Goal: Check status

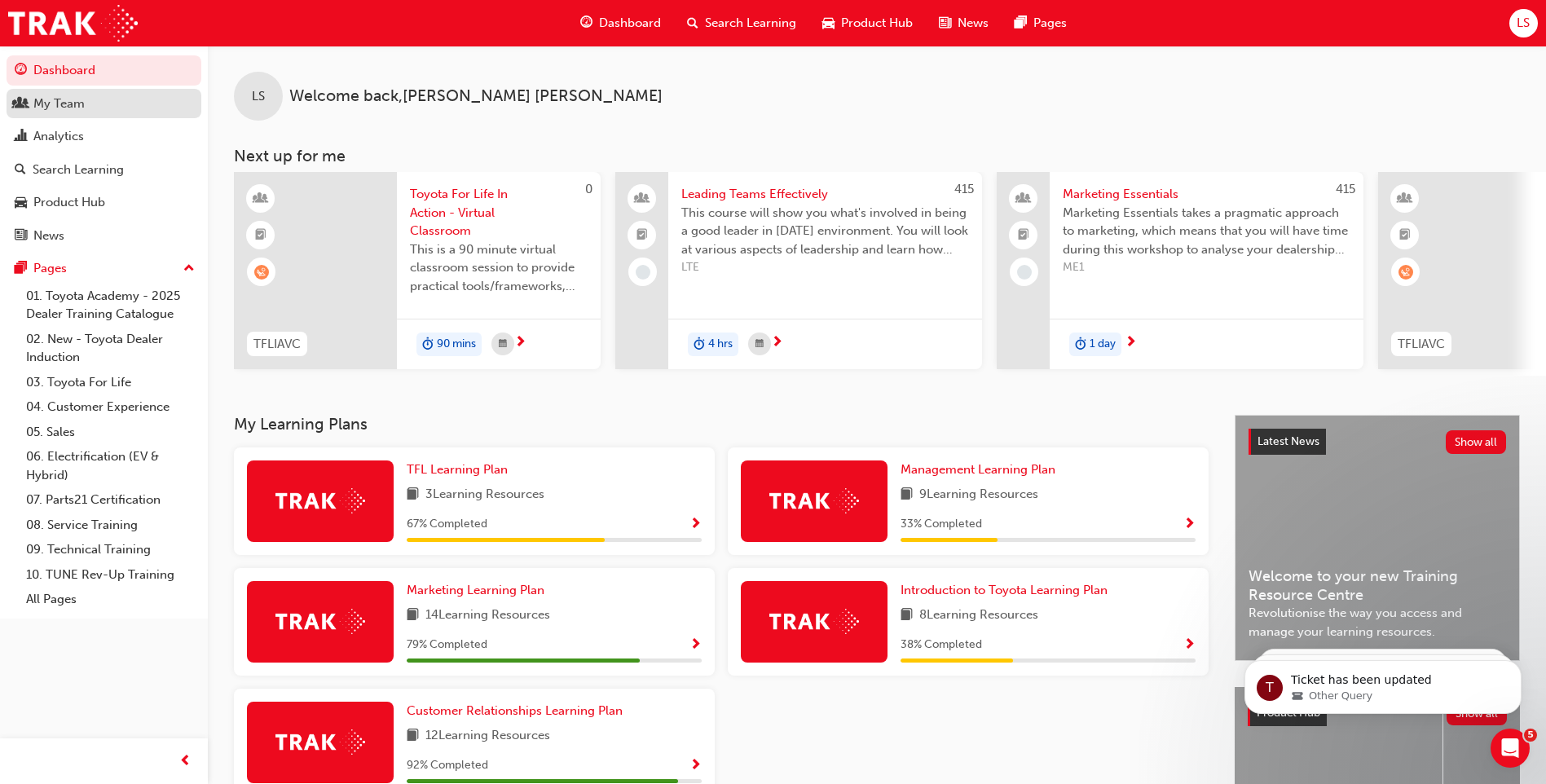
click at [87, 99] on div "My Team" at bounding box center [104, 104] width 179 height 20
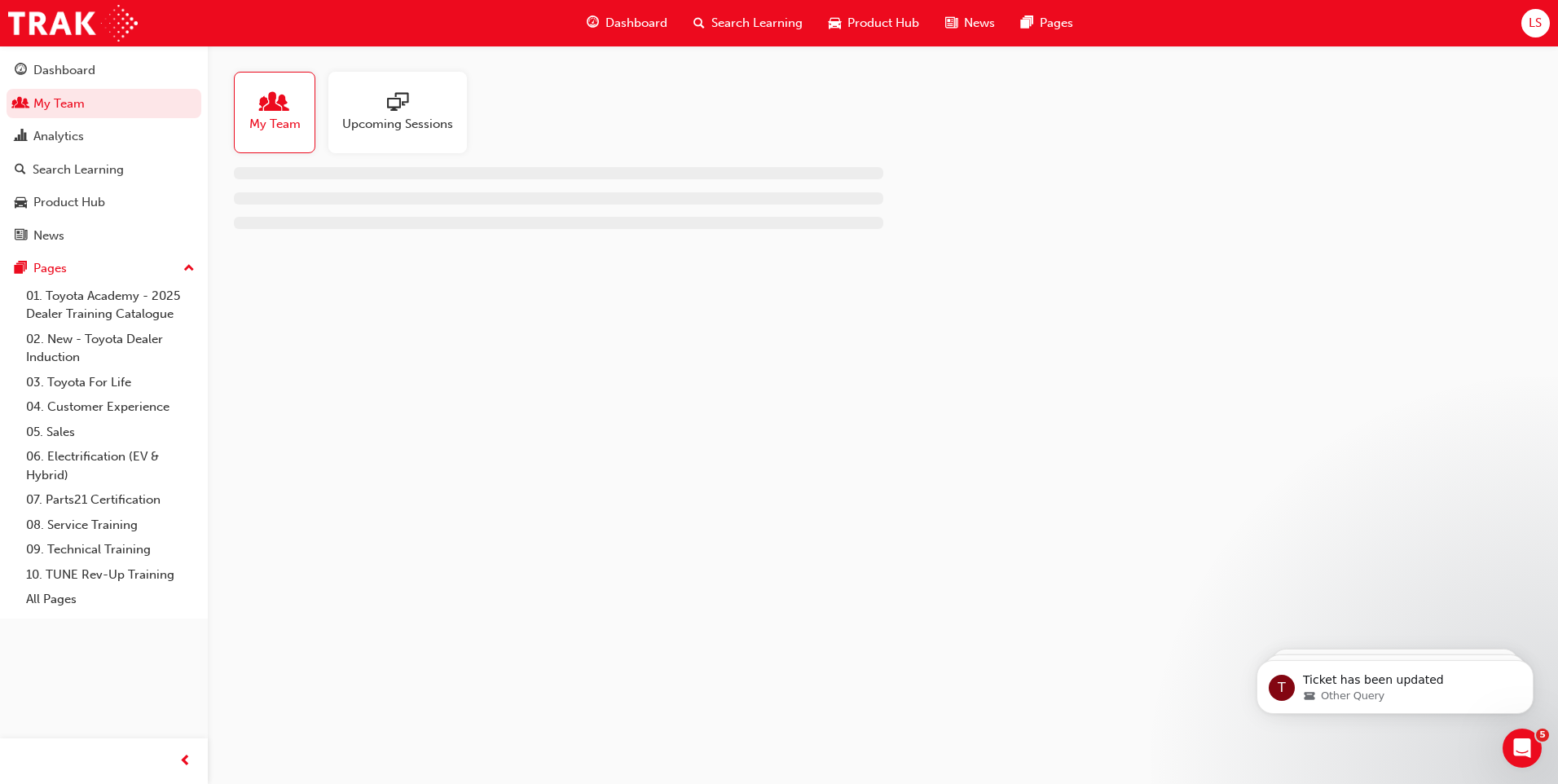
click at [415, 117] on span "Upcoming Sessions" at bounding box center [397, 125] width 111 height 19
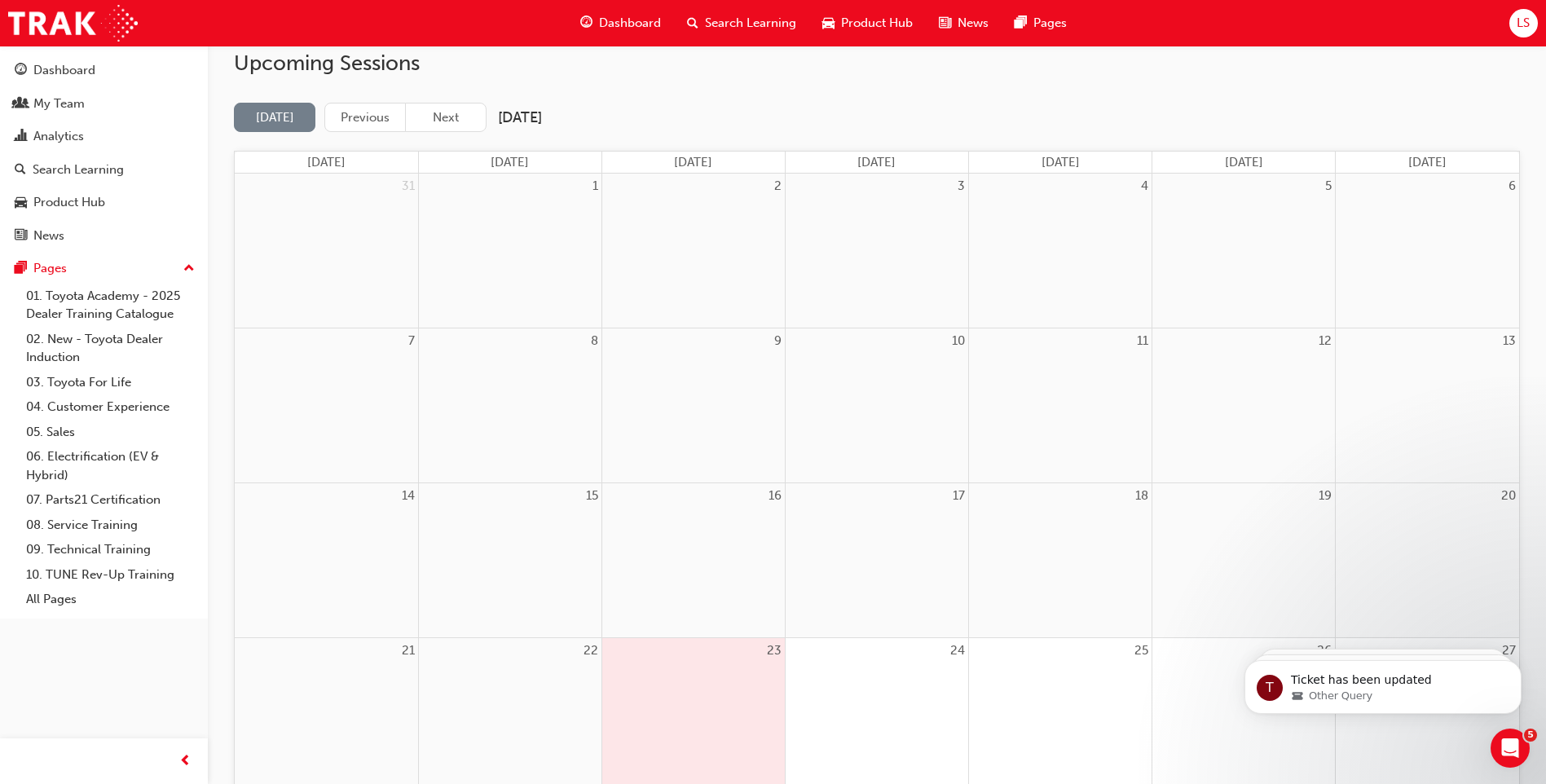
scroll to position [326, 0]
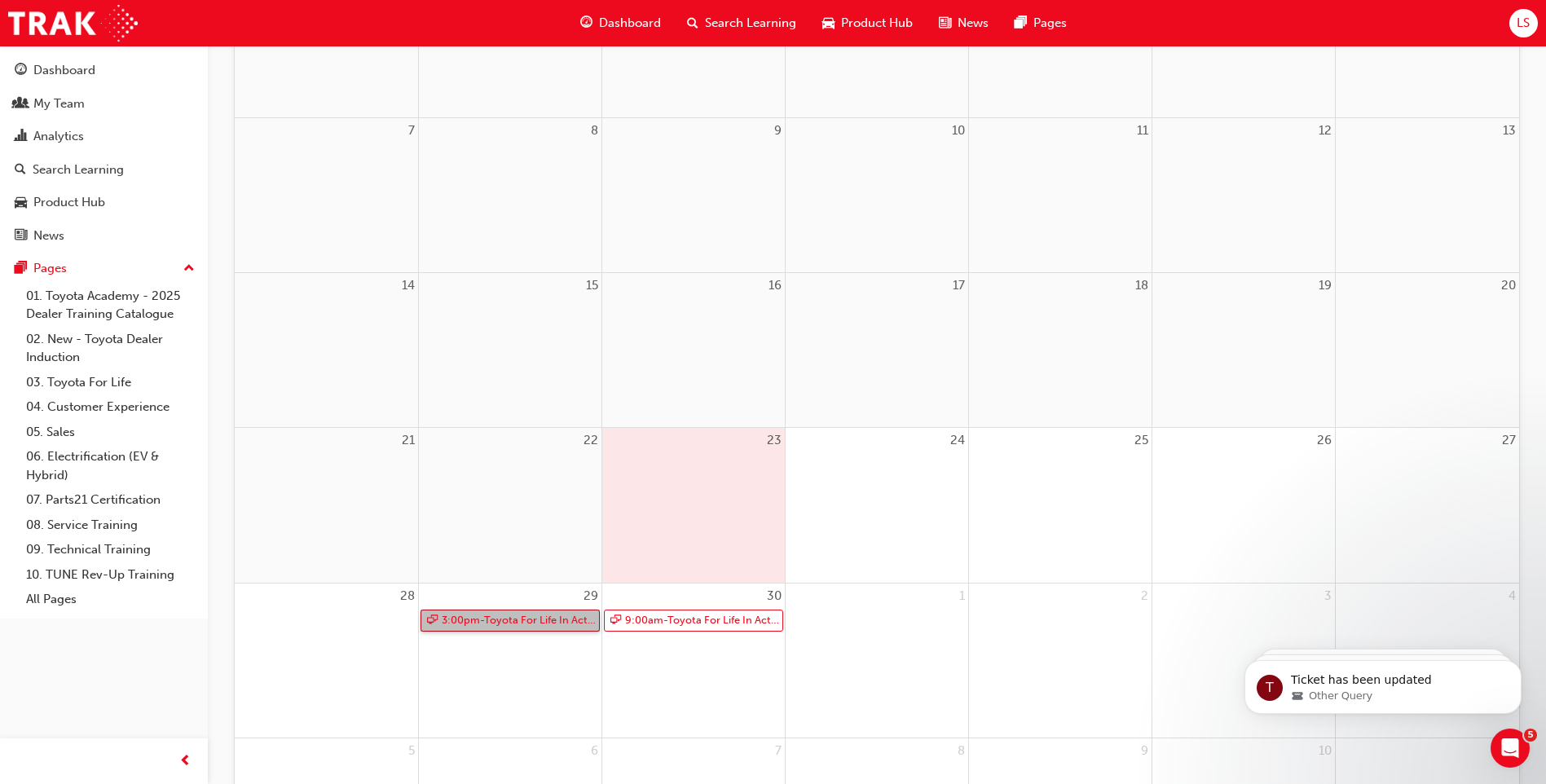
click at [530, 624] on link "3:00pm - Toyota For Life In Action - Virtual Classroom" at bounding box center [511, 619] width 180 height 22
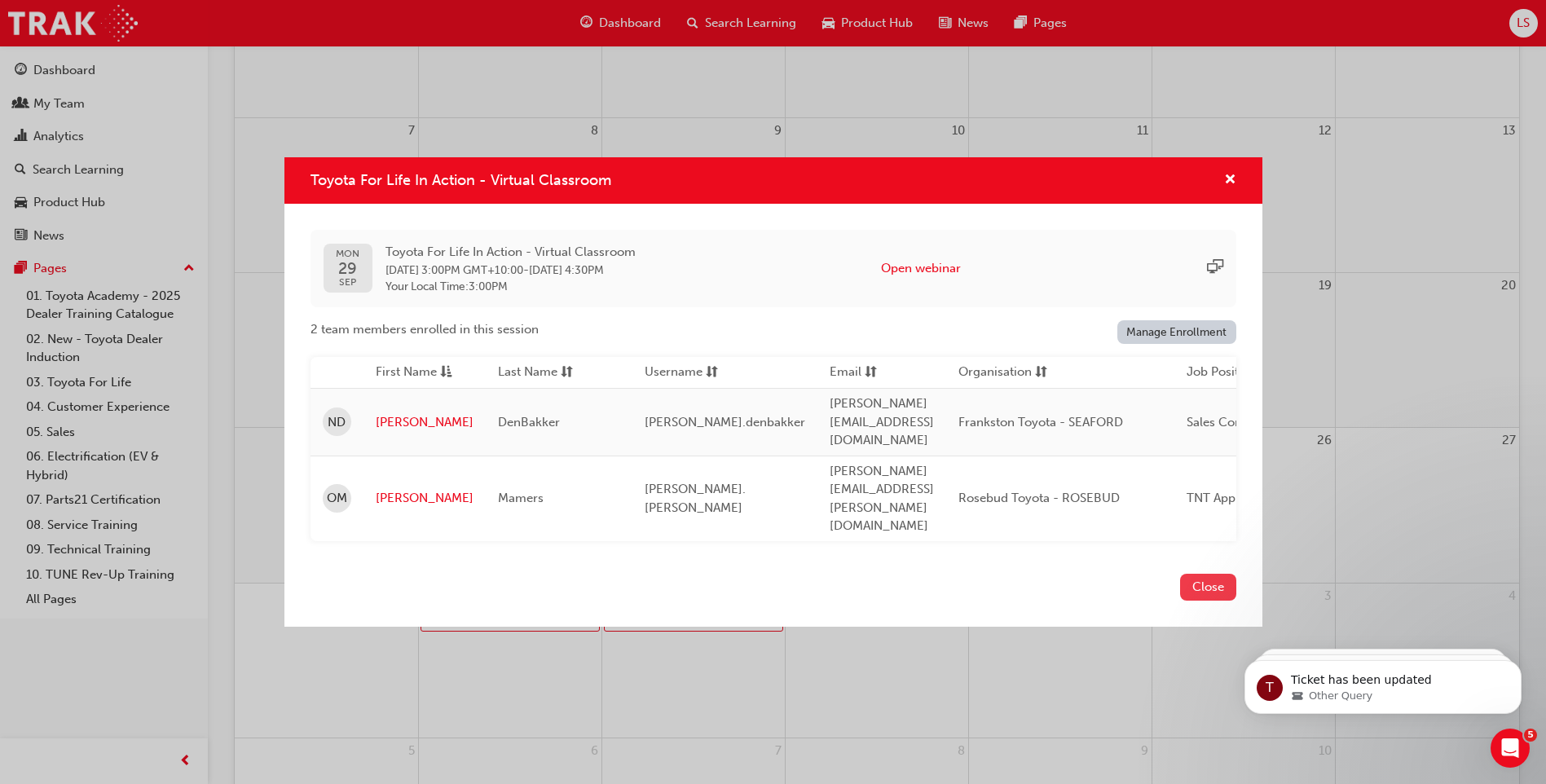
click at [1194, 573] on button "Close" at bounding box center [1208, 586] width 57 height 27
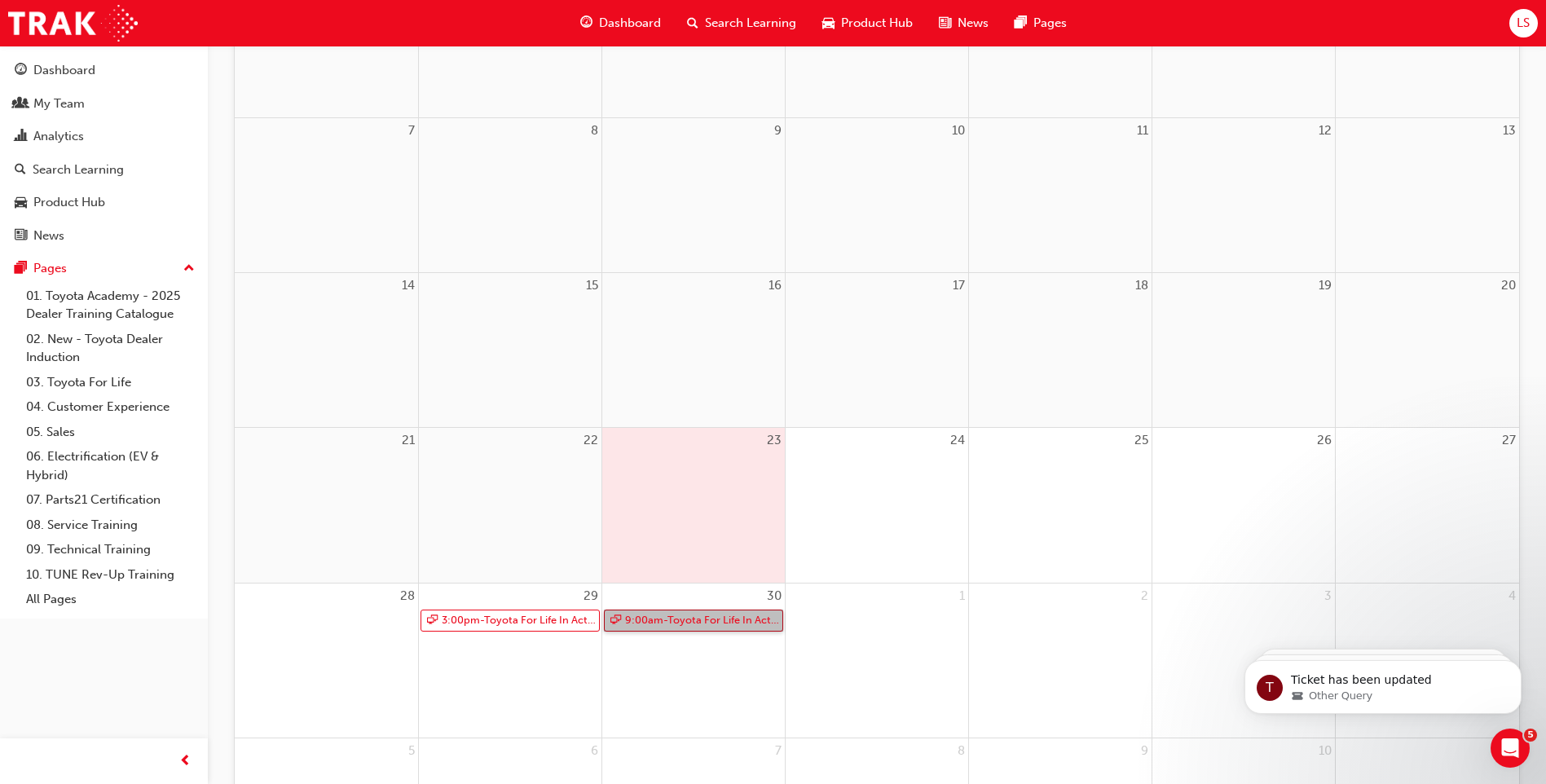
click at [729, 625] on link "9:00am - Toyota For Life In Action - Virtual Classroom" at bounding box center [694, 619] width 180 height 22
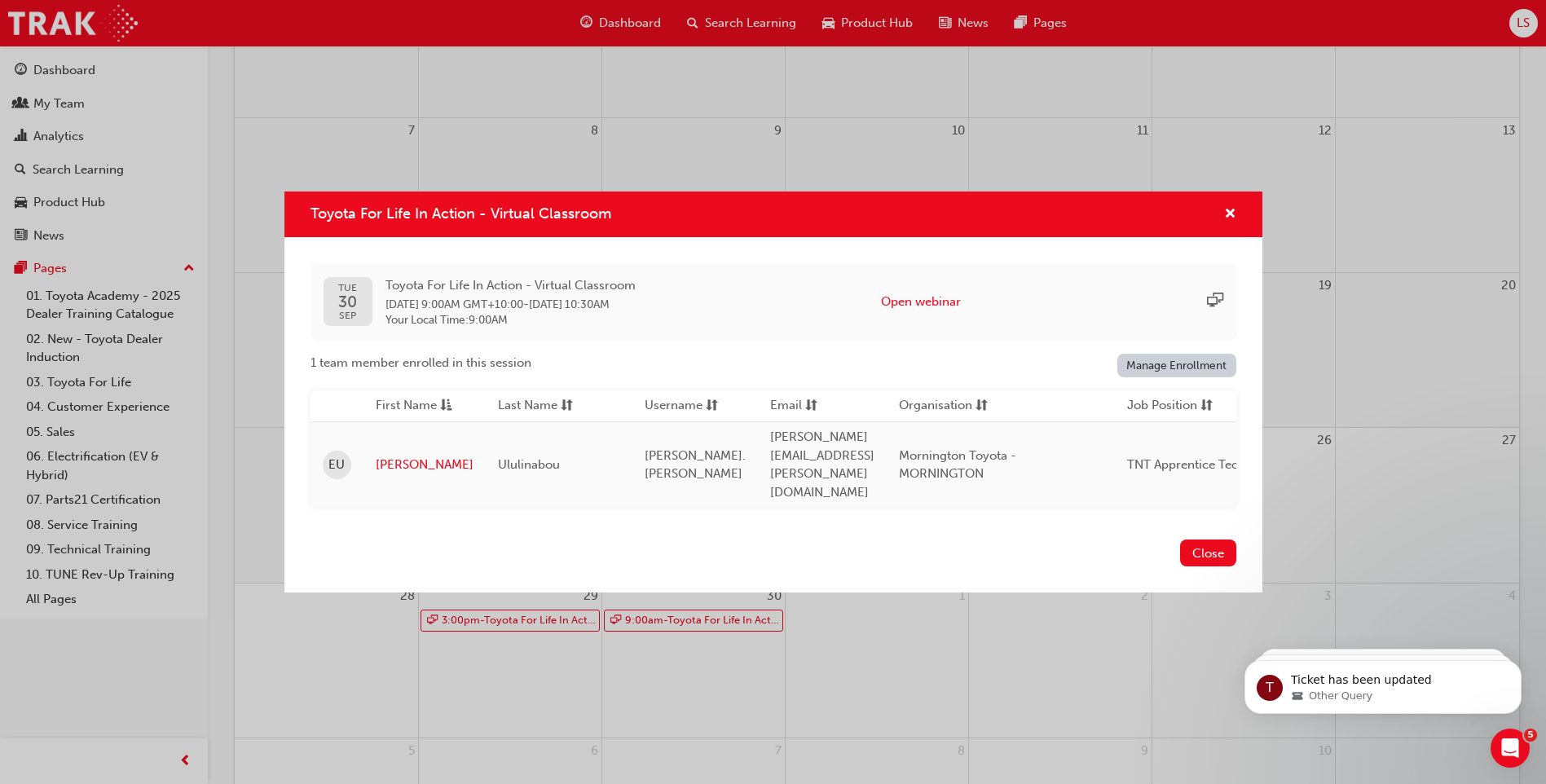
click at [1198, 551] on button "Close" at bounding box center [1208, 552] width 57 height 27
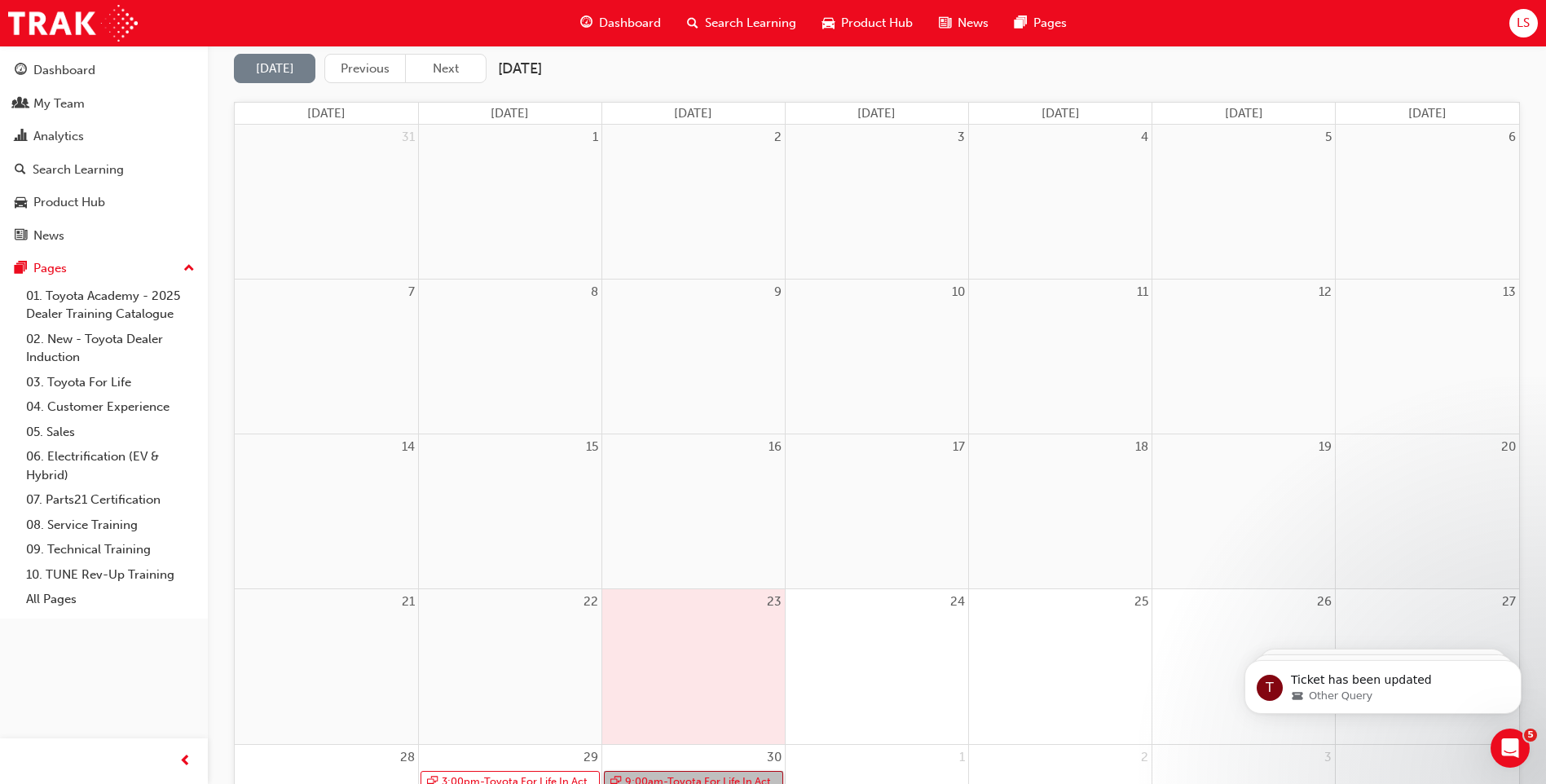
scroll to position [0, 0]
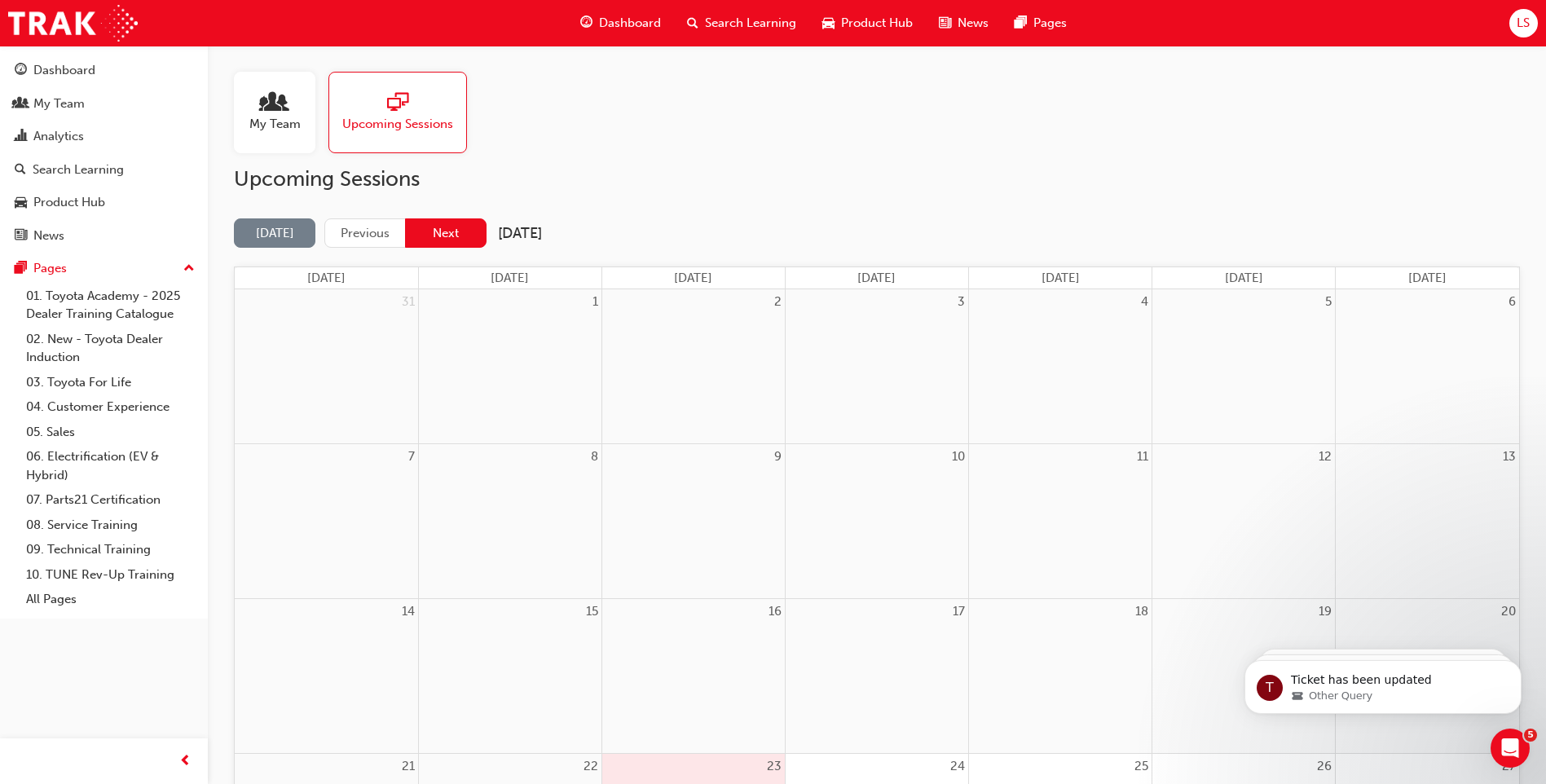
click at [435, 241] on button "Next" at bounding box center [446, 233] width 82 height 30
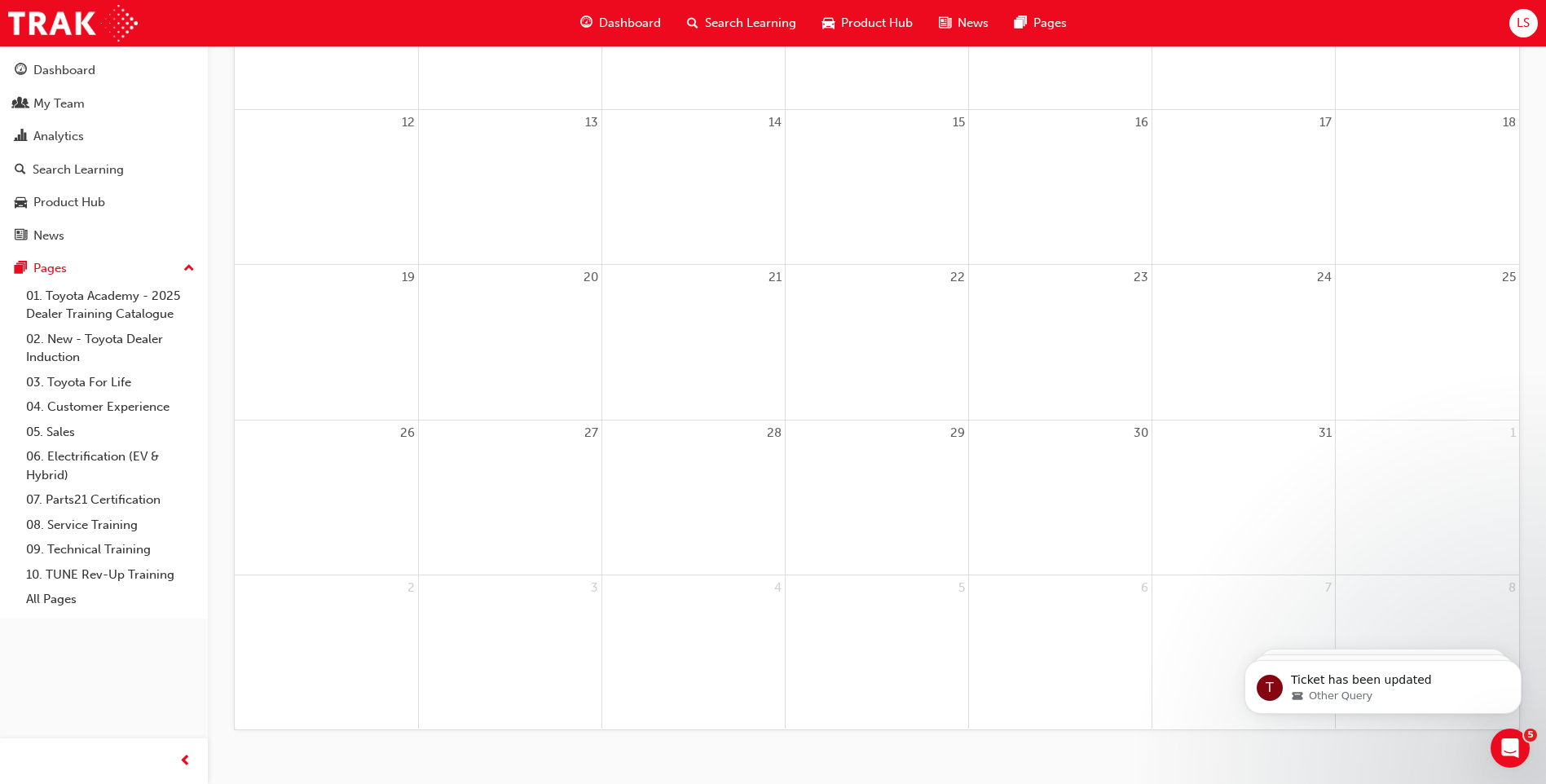
scroll to position [163, 0]
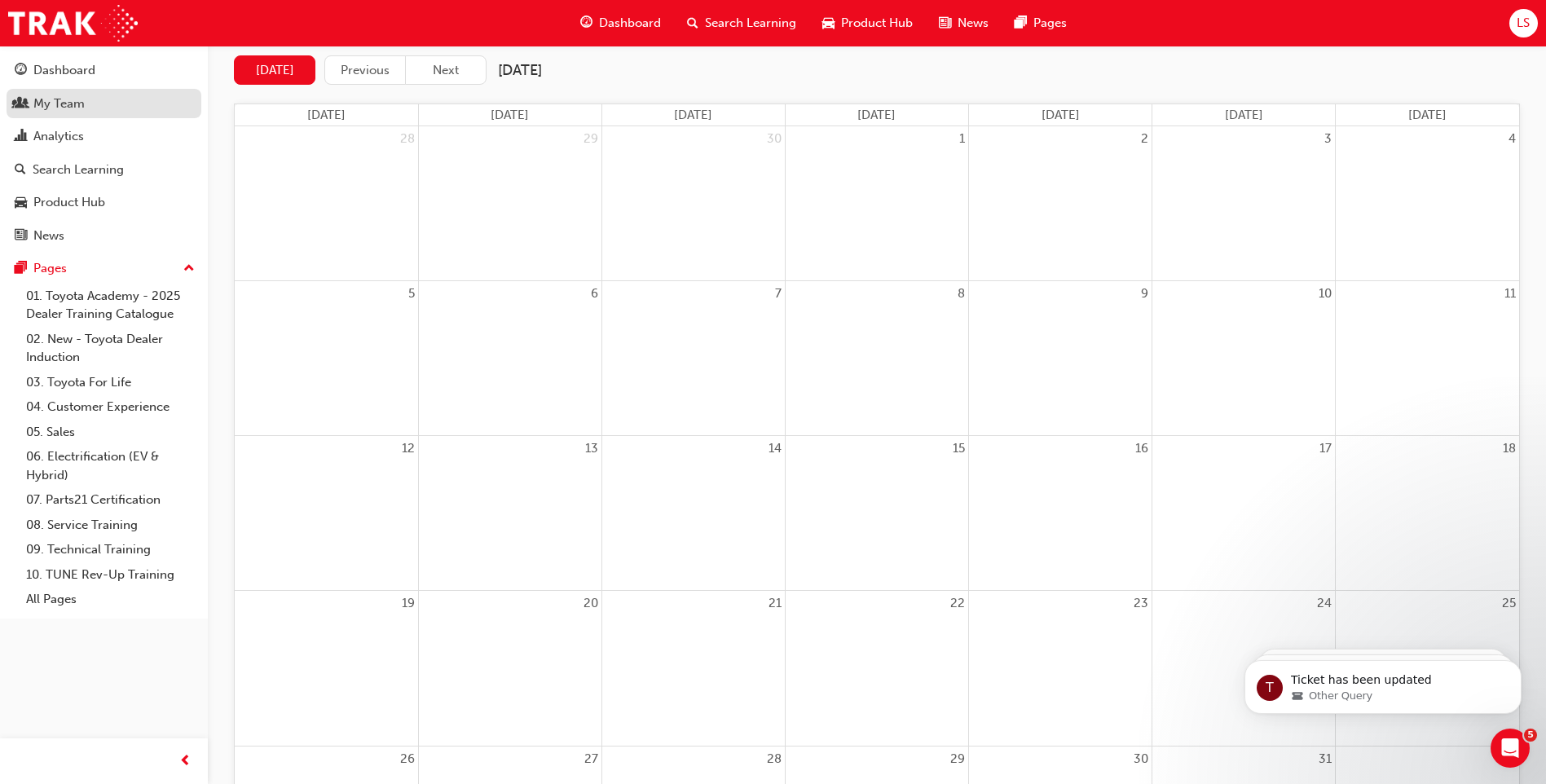
click at [79, 100] on div "My Team" at bounding box center [58, 104] width 51 height 19
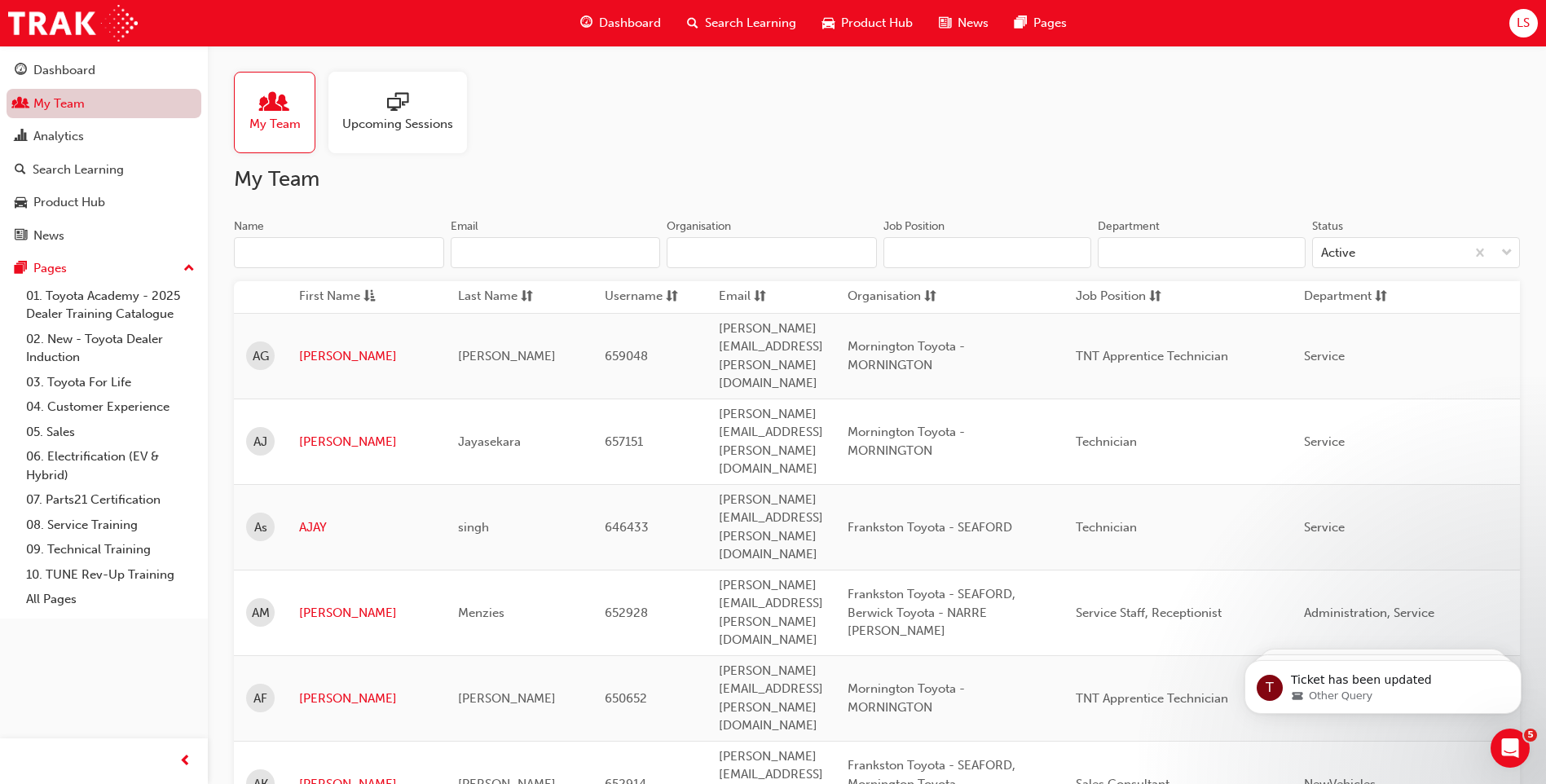
click at [125, 113] on link "My Team" at bounding box center [104, 104] width 195 height 30
click at [105, 136] on div "Analytics" at bounding box center [104, 136] width 179 height 20
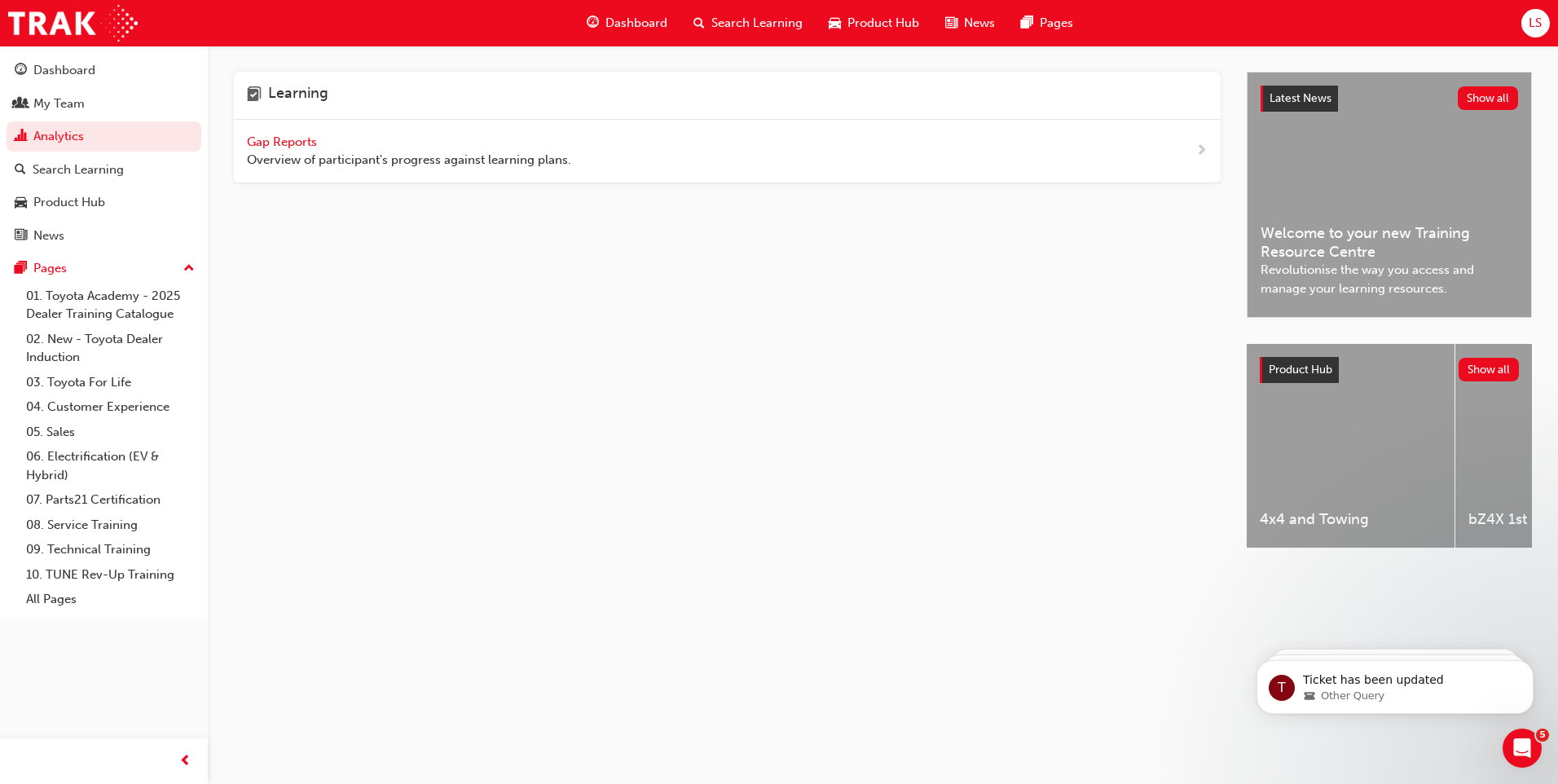
click at [282, 145] on span "Gap Reports" at bounding box center [283, 141] width 73 height 15
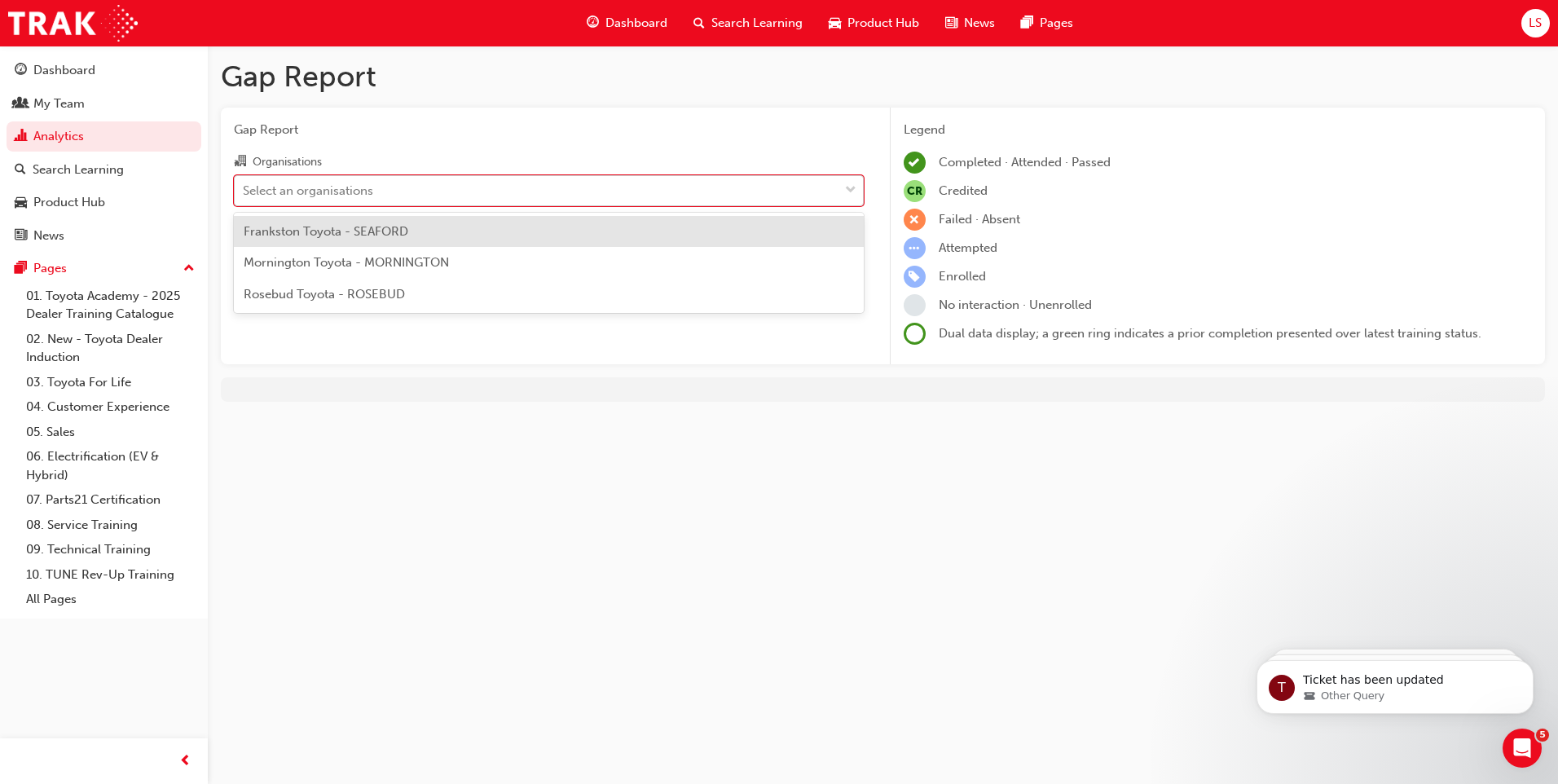
click at [332, 194] on div "Select an organisations" at bounding box center [308, 191] width 131 height 19
click at [245, 194] on input "Organisations option Frankston Toyota - SEAFORD focused, 1 of 3. 3 results avai…" at bounding box center [244, 189] width 2 height 14
click at [342, 232] on span "Frankston Toyota - SEAFORD" at bounding box center [326, 231] width 165 height 15
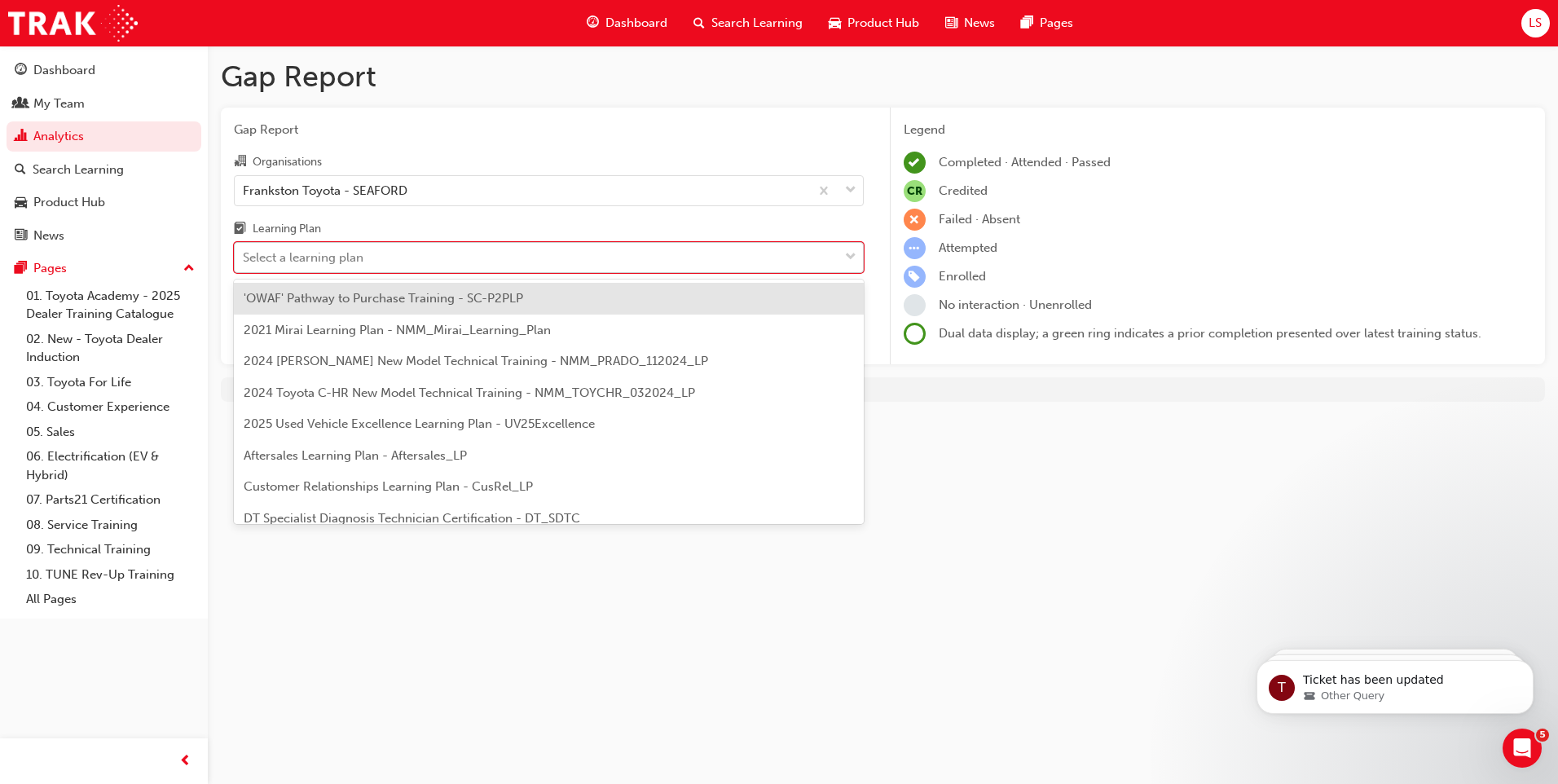
click at [345, 258] on div "Select a learning plan" at bounding box center [303, 258] width 120 height 19
click at [245, 258] on input "Learning Plan option 'OWAF' Pathway to Purchase Training - SC-P2PLP focused, 1 …" at bounding box center [244, 257] width 2 height 14
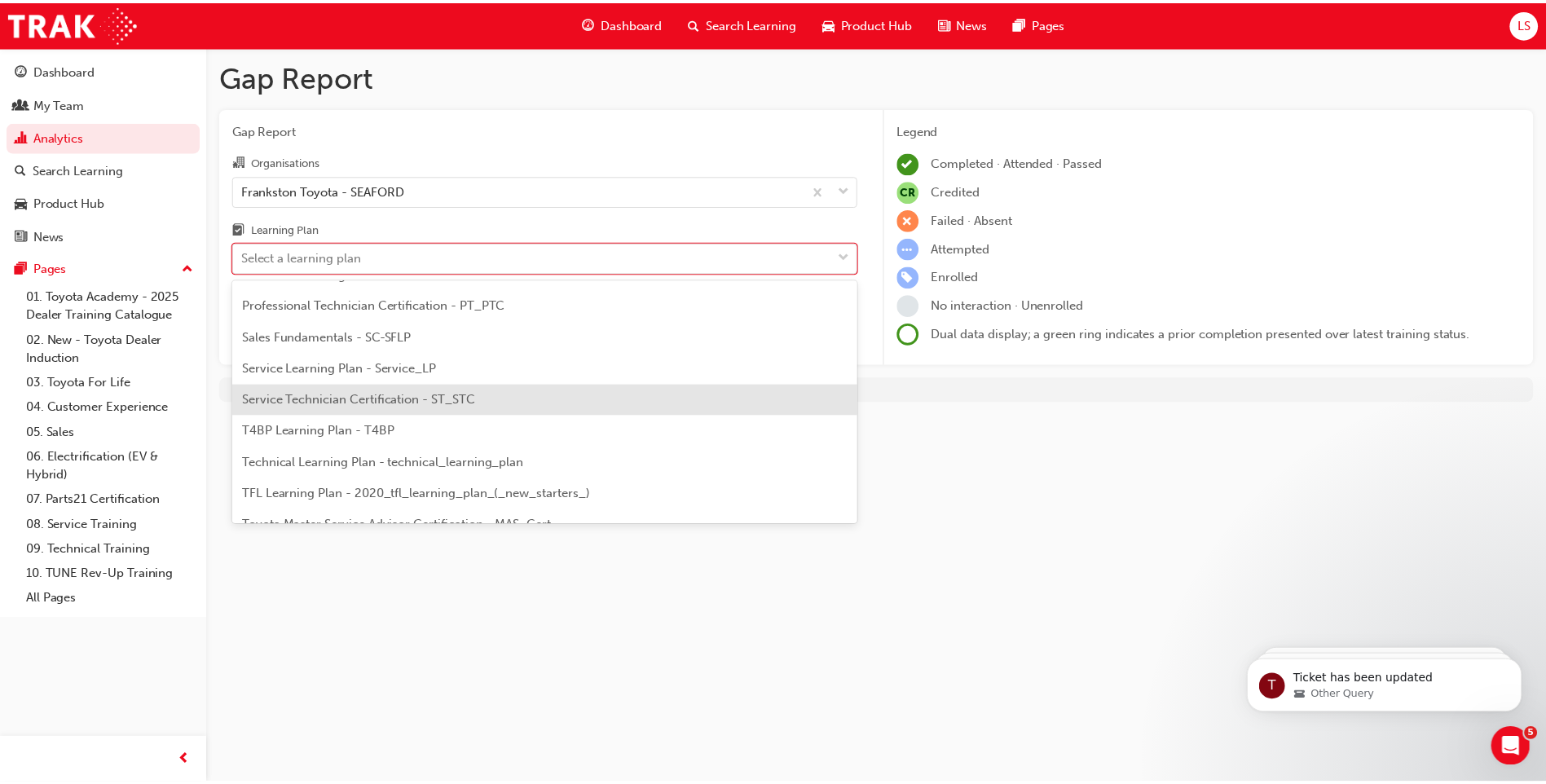
scroll to position [652, 0]
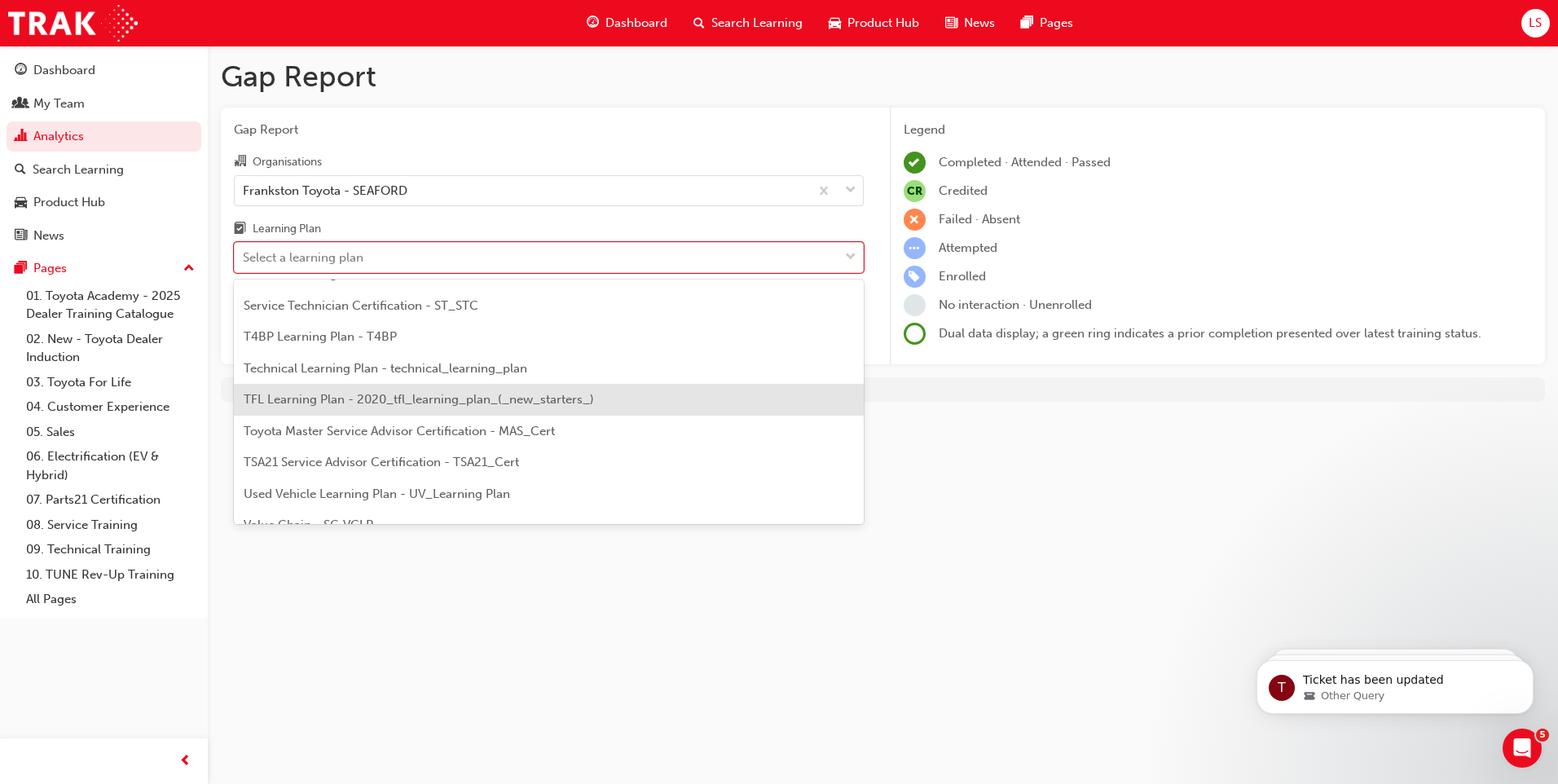
click at [359, 399] on span "TFL Learning Plan - 2020_tfl_learning_plan_(_new_starters_)" at bounding box center [419, 399] width 350 height 15
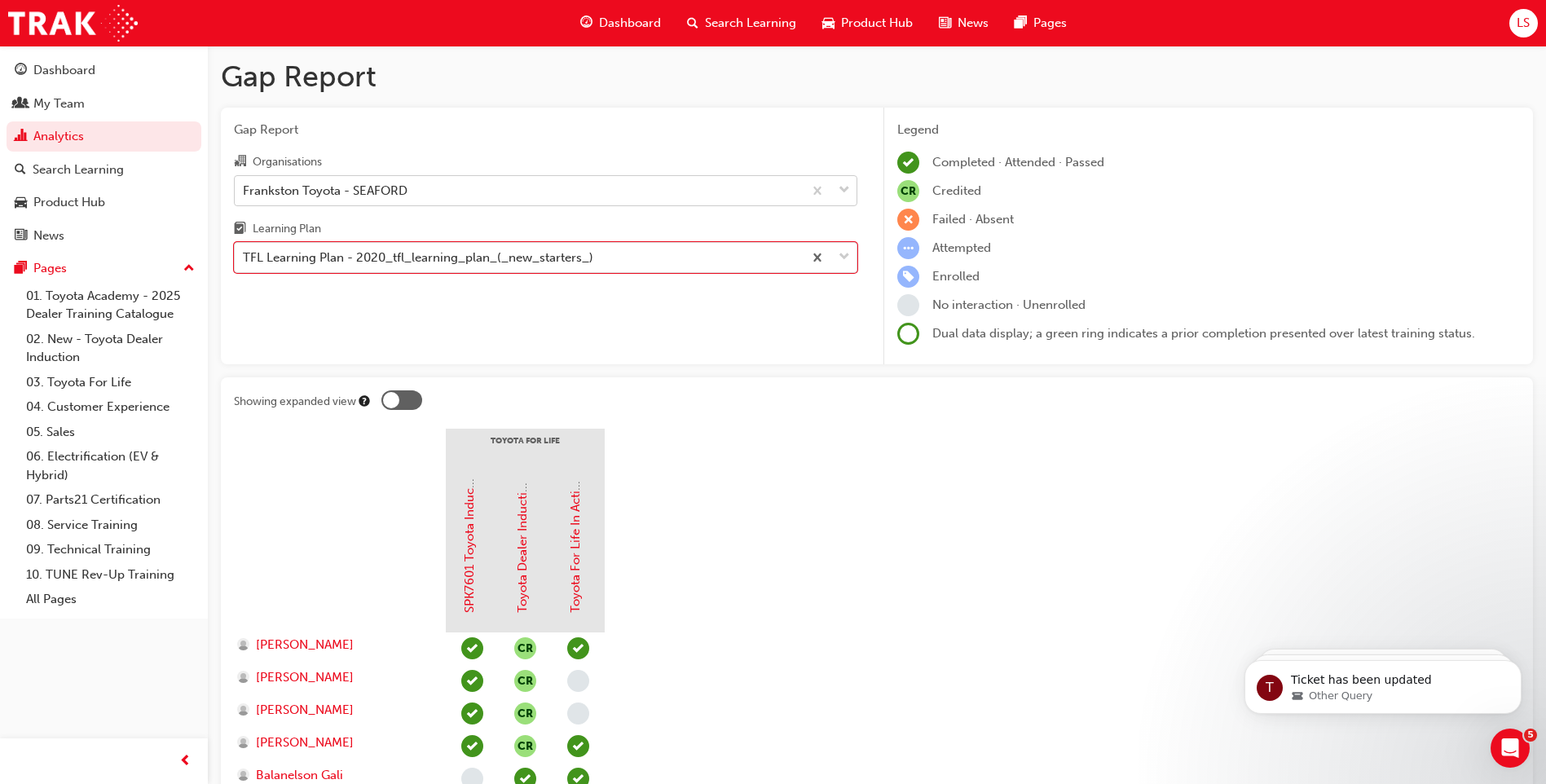
click at [423, 200] on div "Frankston Toyota - SEAFORD" at bounding box center [519, 190] width 568 height 29
click at [245, 196] on input "Organisations Frankston Toyota - SEAFORD" at bounding box center [244, 189] width 2 height 14
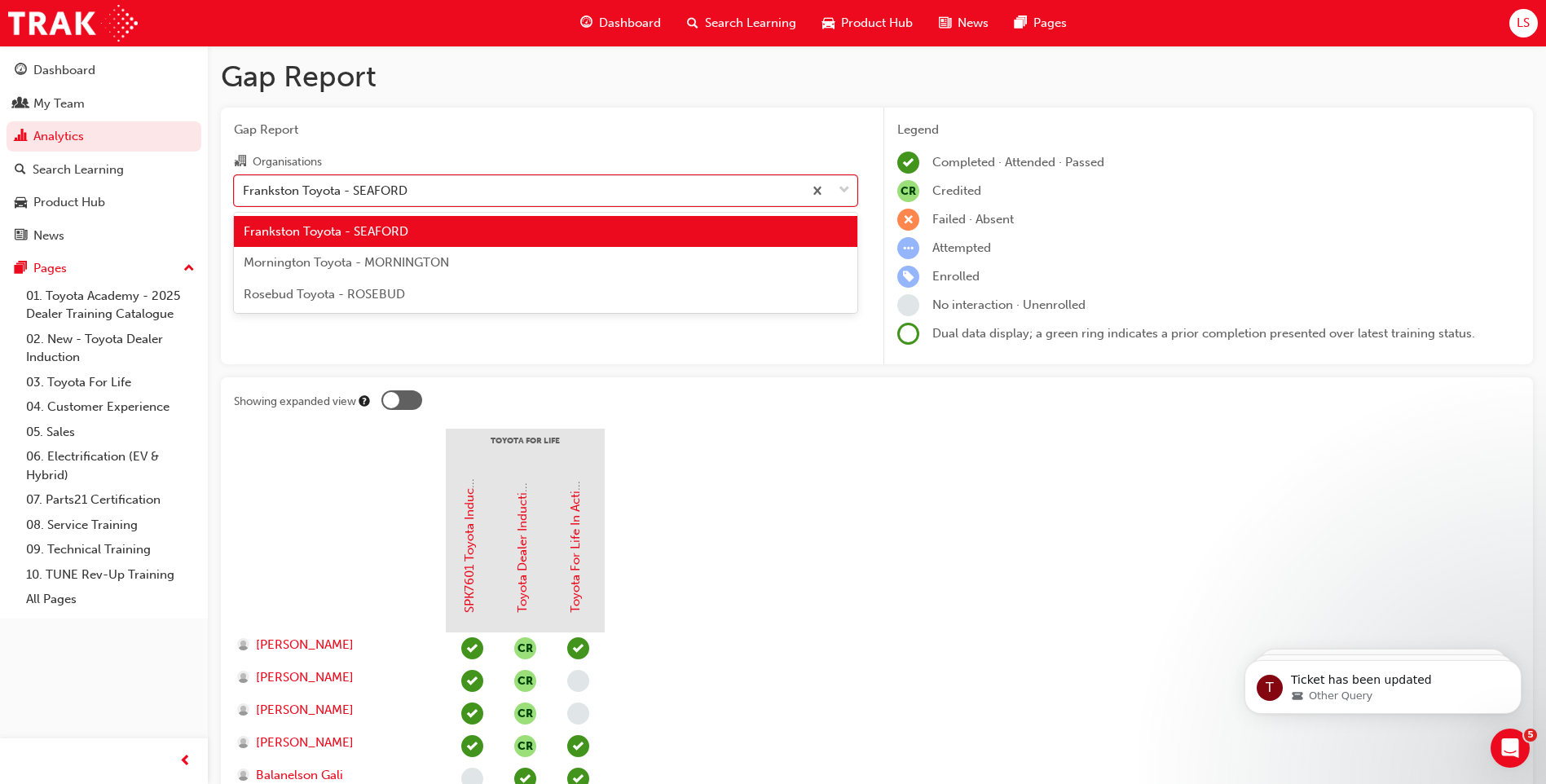
click at [421, 261] on span "Mornington Toyota - MORNINGTON" at bounding box center [347, 262] width 206 height 15
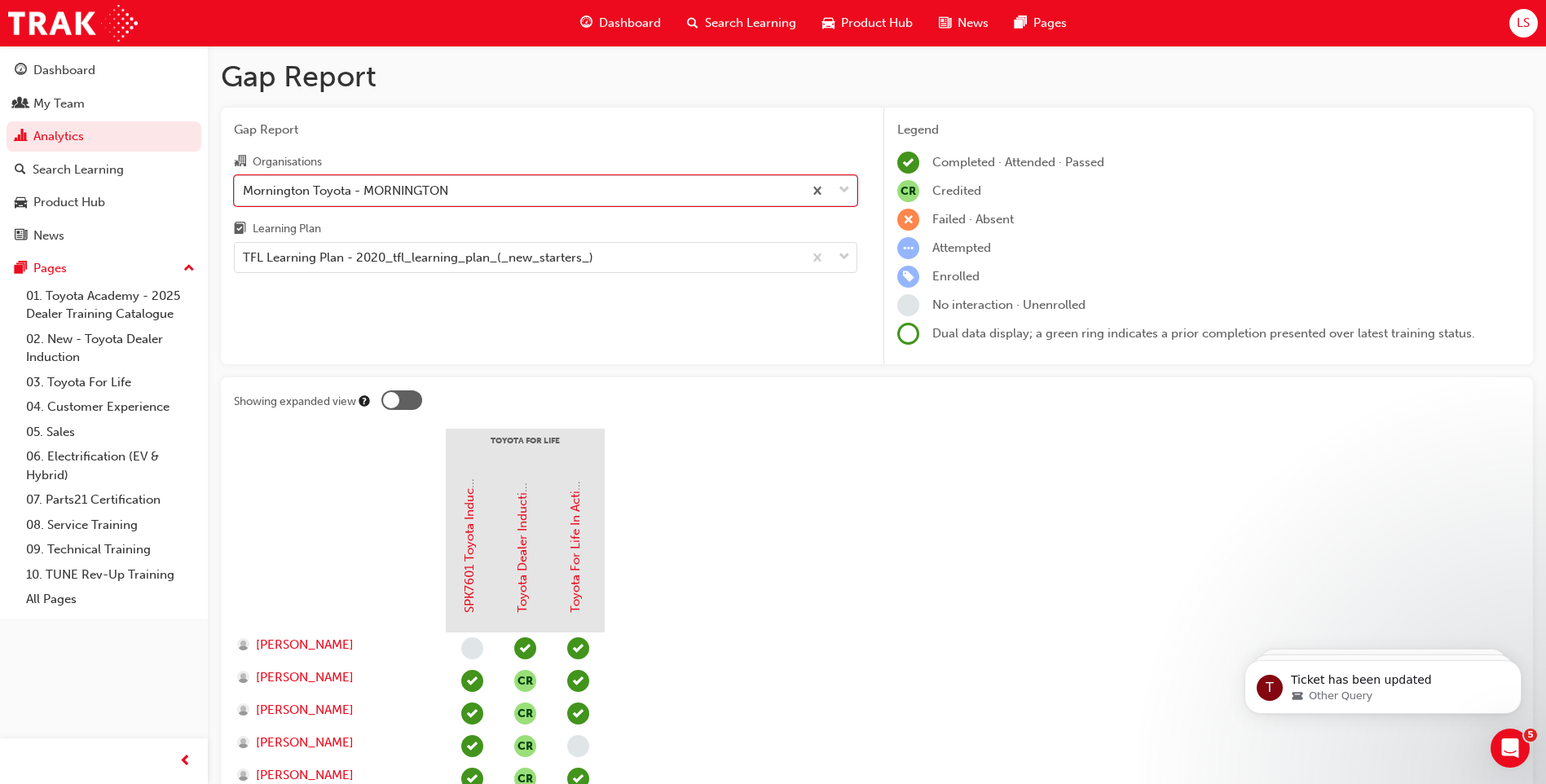
click at [413, 182] on div "Mornington Toyota - MORNINGTON" at bounding box center [346, 191] width 206 height 19
click at [245, 182] on input "Organisations option Mornington Toyota - MORNINGTON, selected. 0 results availa…" at bounding box center [244, 189] width 2 height 14
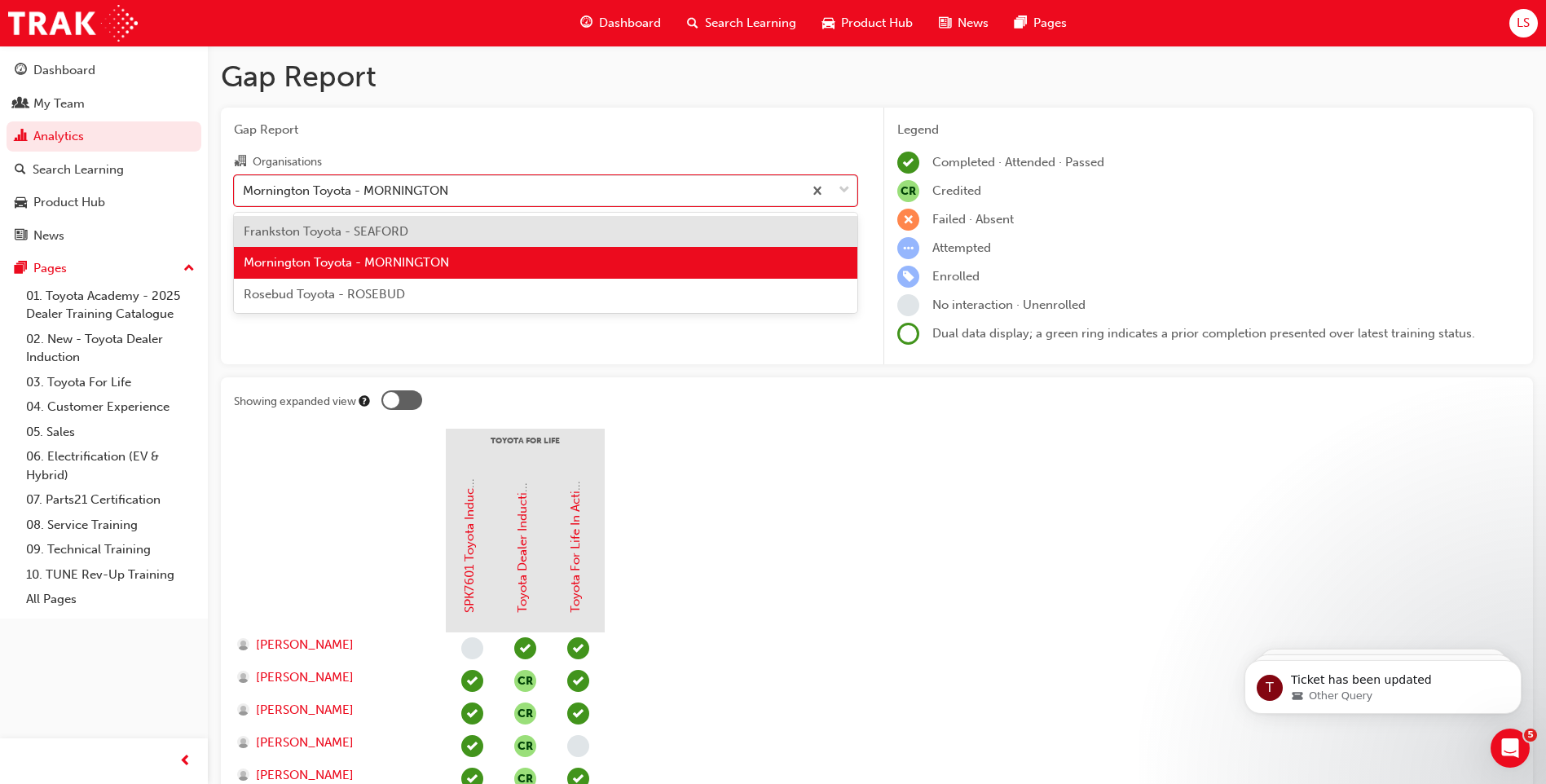
drag, startPoint x: 412, startPoint y: 301, endPoint x: 446, endPoint y: 301, distance: 34.0
click at [412, 300] on div "Rosebud Toyota - ROSEBUD" at bounding box center [545, 294] width 623 height 31
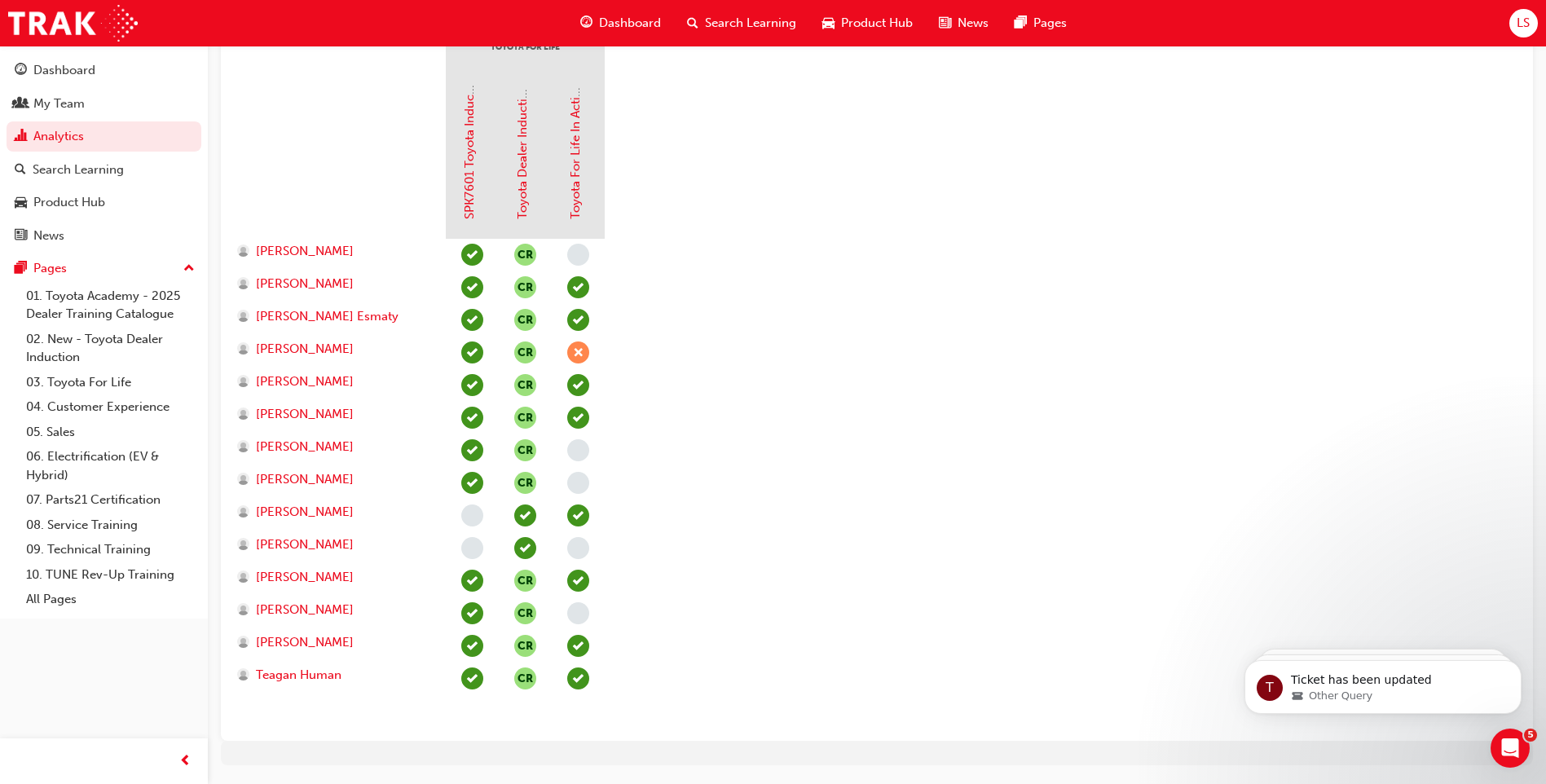
scroll to position [442, 0]
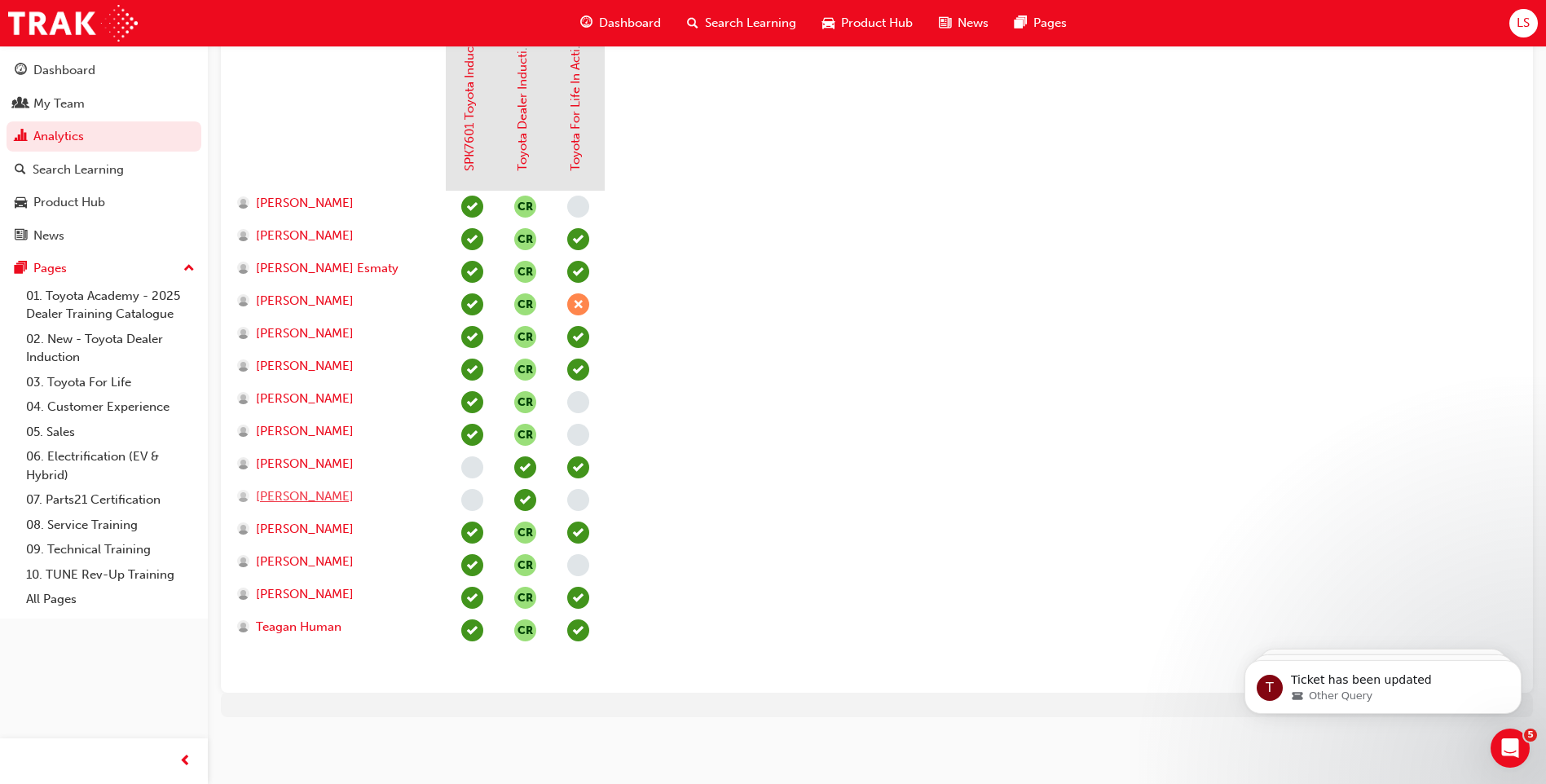
click at [300, 497] on span "[PERSON_NAME]" at bounding box center [305, 497] width 98 height 19
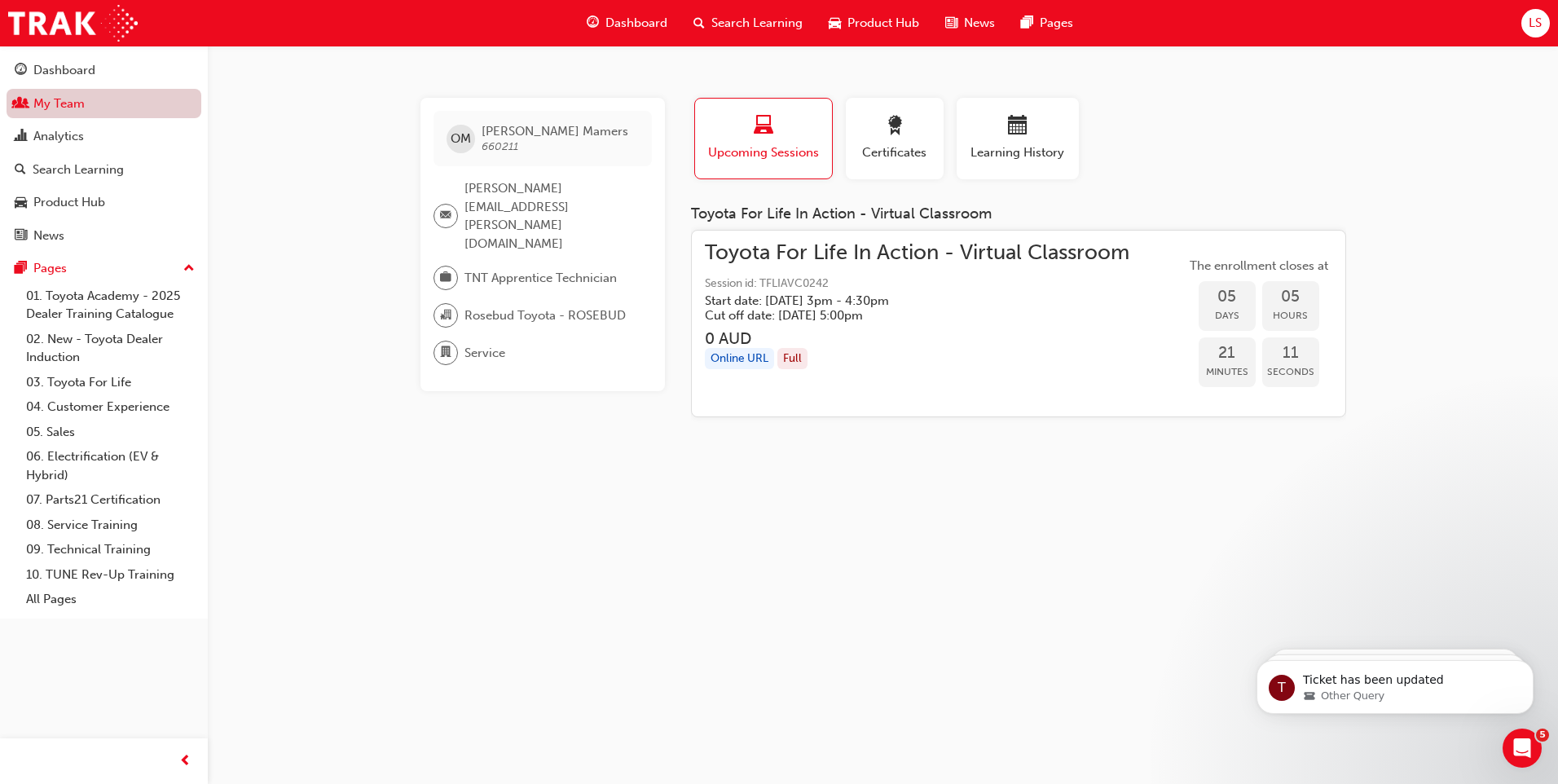
click at [81, 104] on link "My Team" at bounding box center [104, 104] width 195 height 30
